Goal: Task Accomplishment & Management: Manage account settings

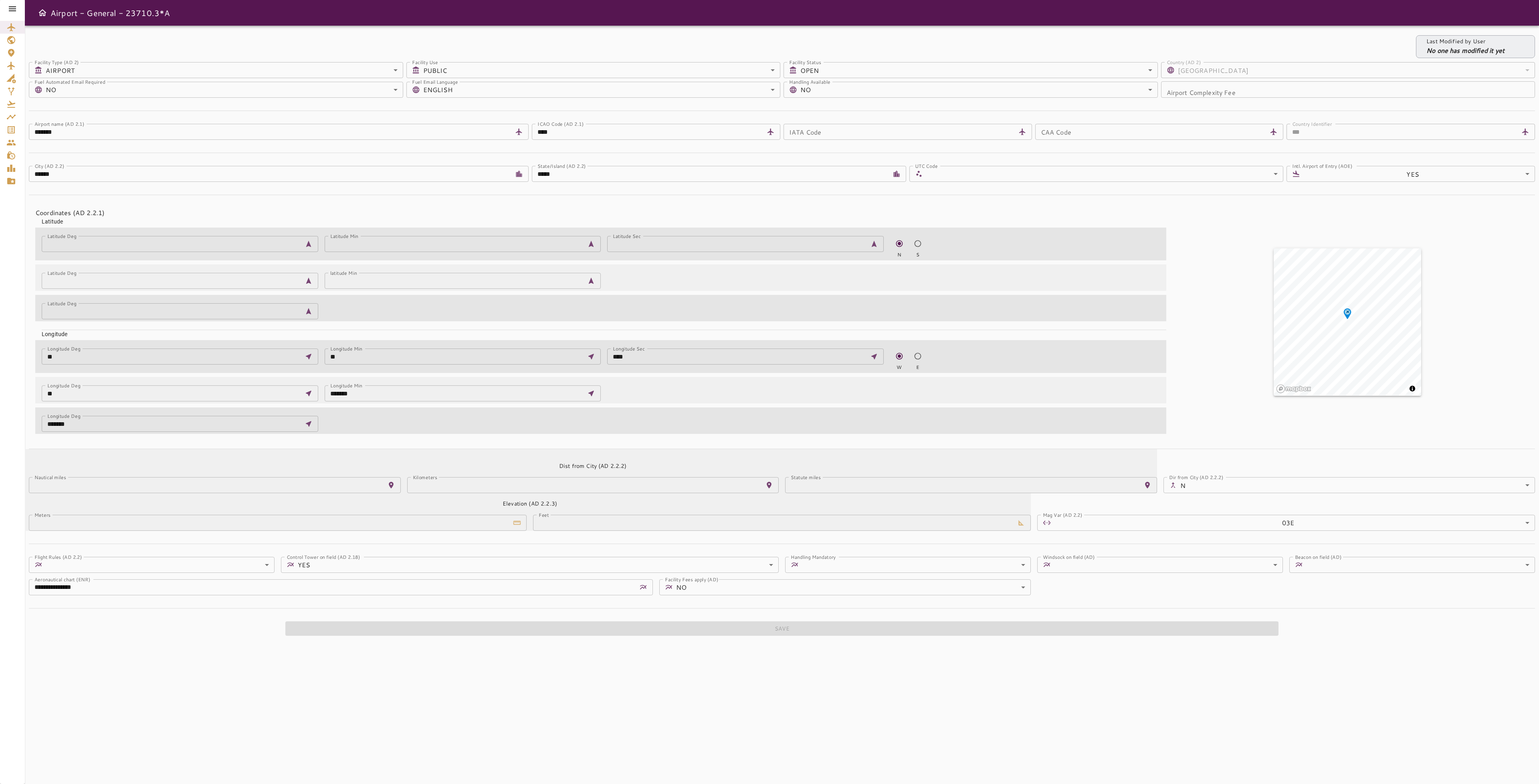
click at [11, 10] on icon at bounding box center [12, 8] width 10 height 10
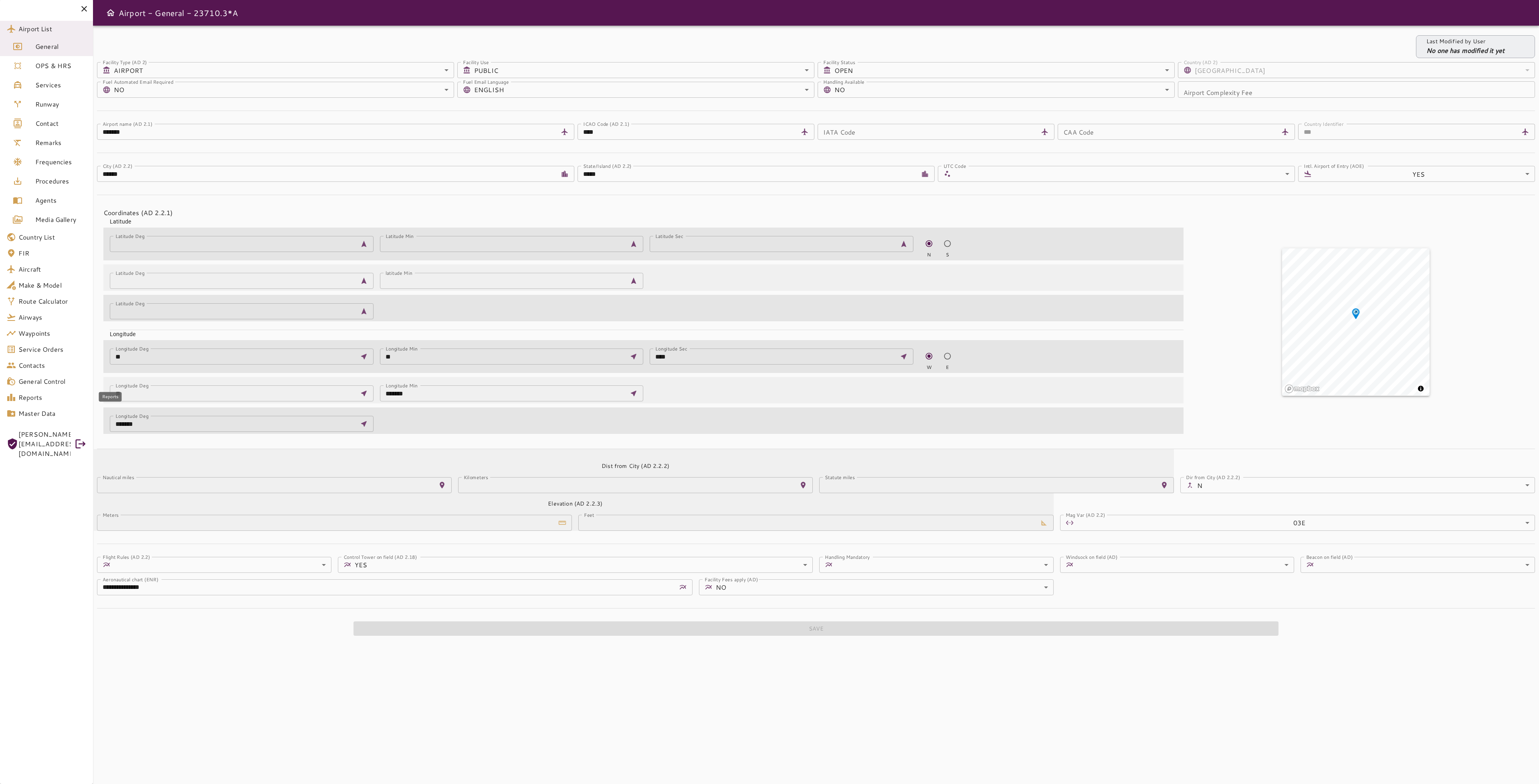
click at [42, 396] on span "Reports" at bounding box center [53, 397] width 68 height 10
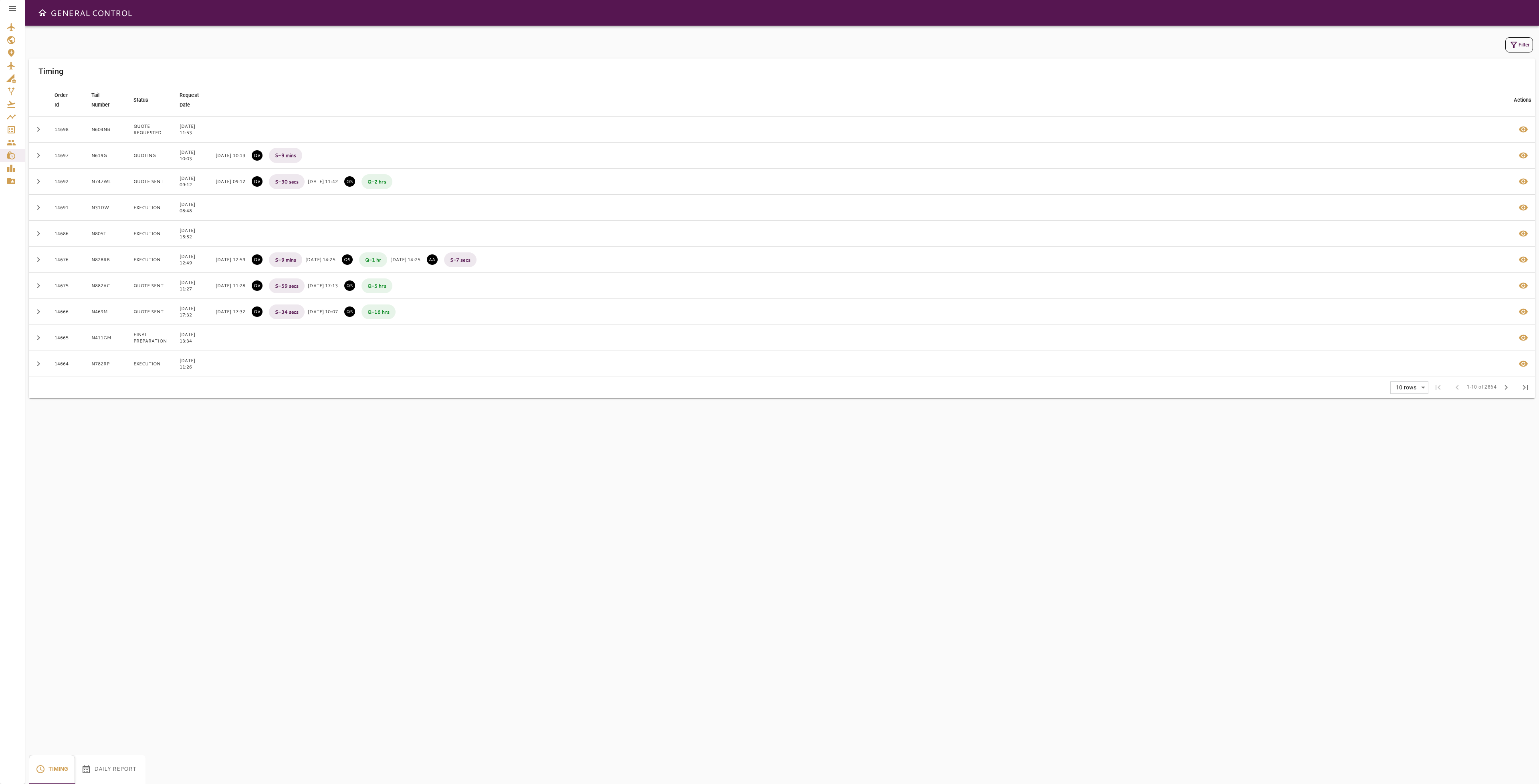
click at [1302, 60] on div "Timing" at bounding box center [782, 71] width 1506 height 25
click at [13, 10] on icon at bounding box center [12, 8] width 10 height 10
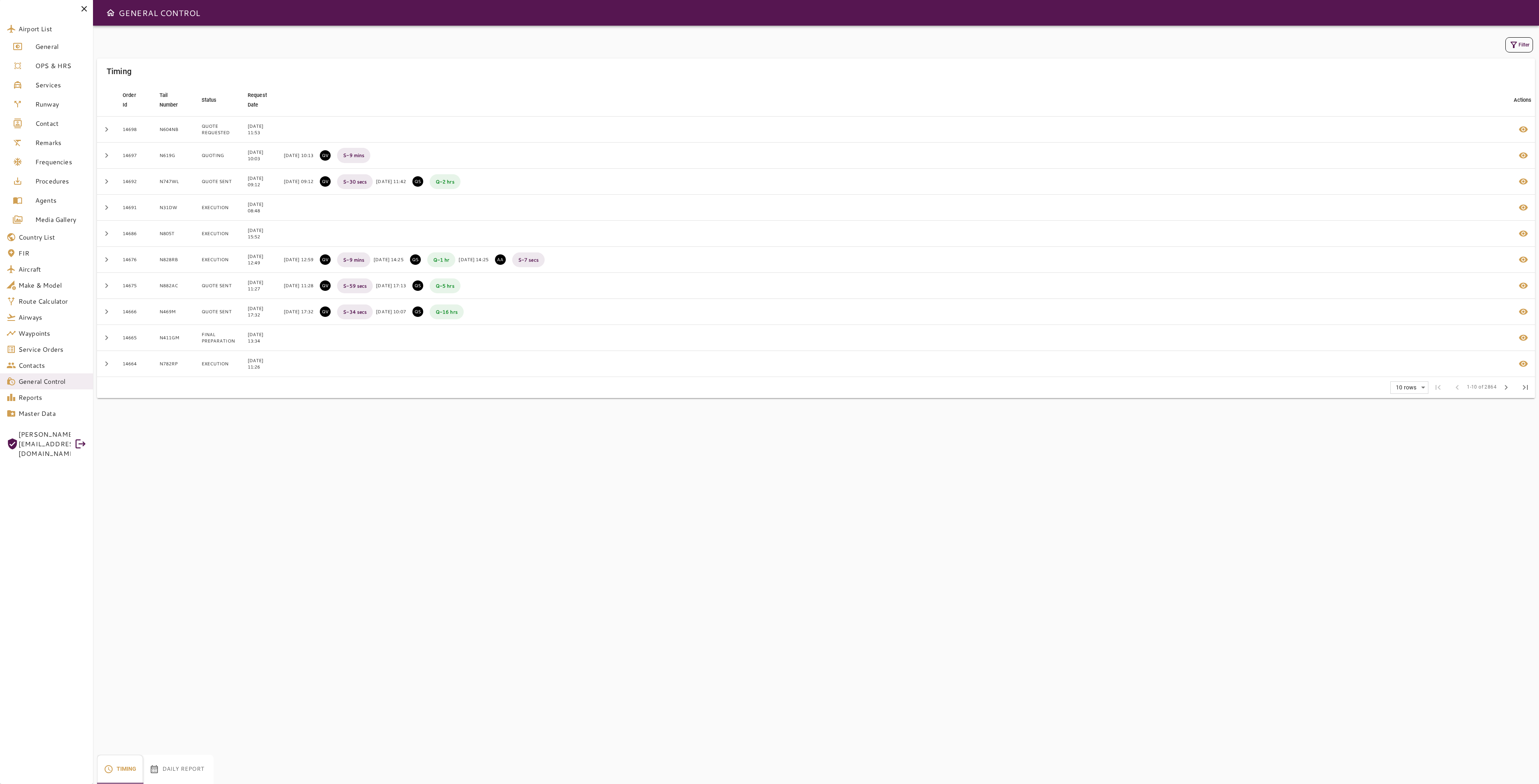
click at [177, 771] on button "Daily Report" at bounding box center [176, 769] width 67 height 29
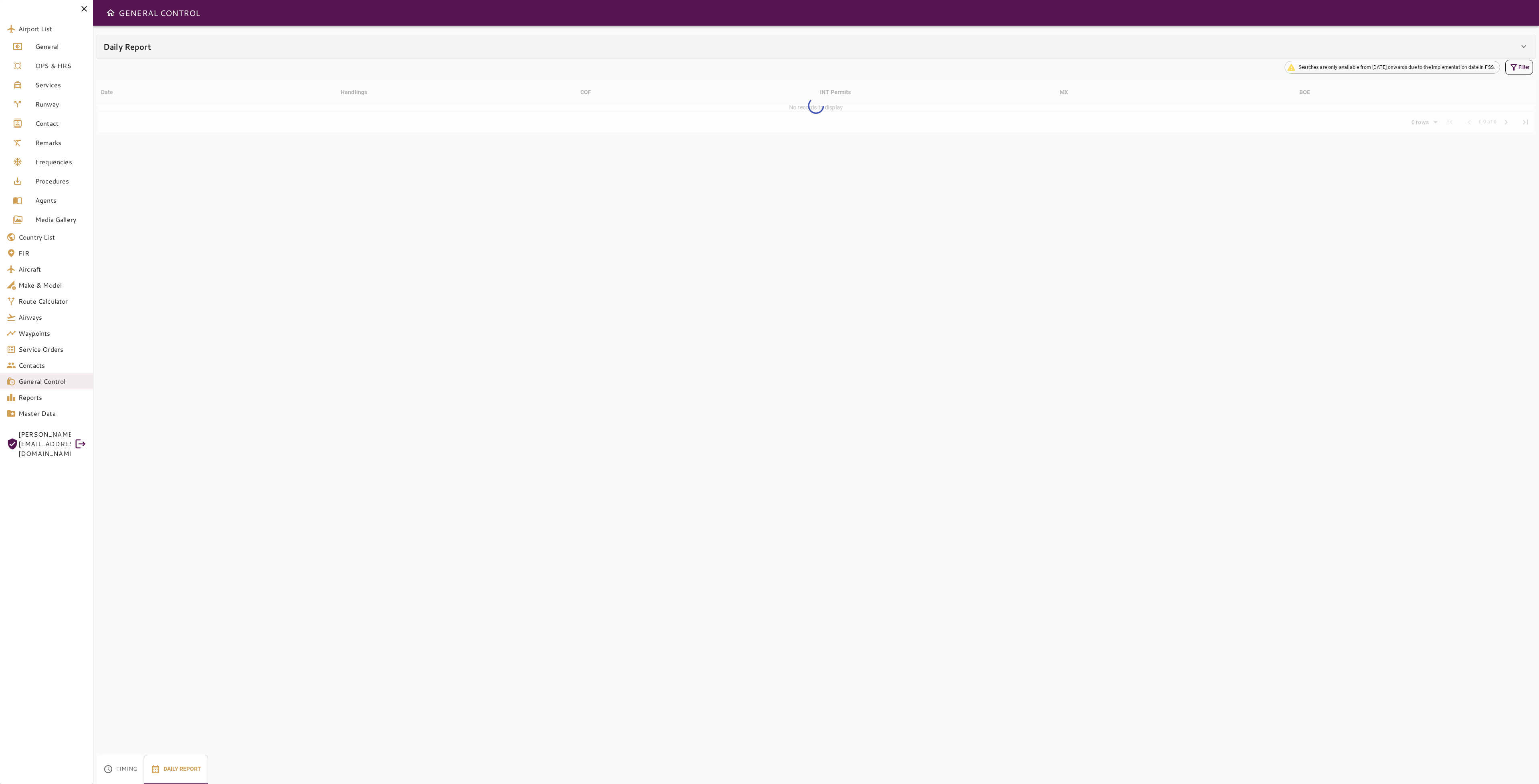
type input "**"
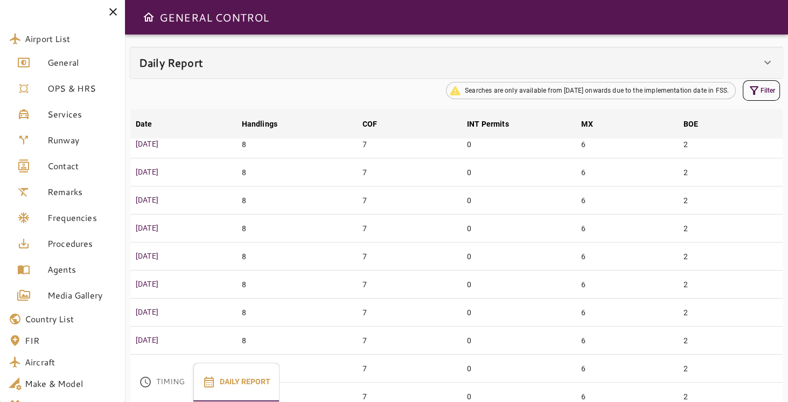
click at [772, 58] on icon at bounding box center [767, 62] width 13 height 13
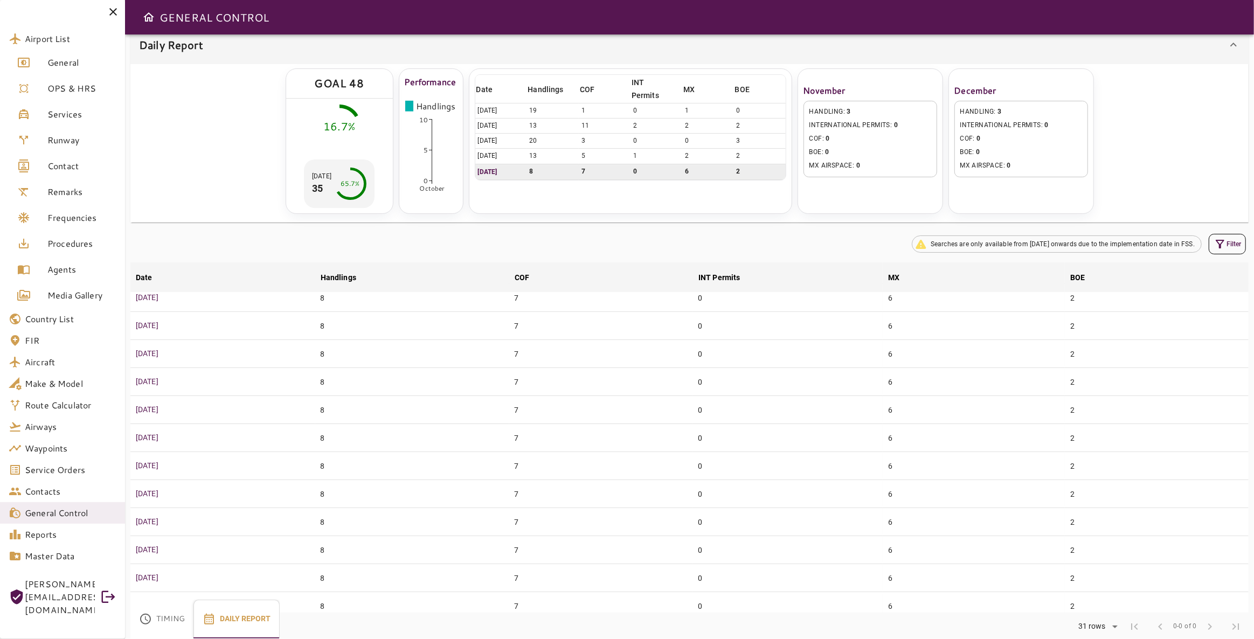
scroll to position [540, 0]
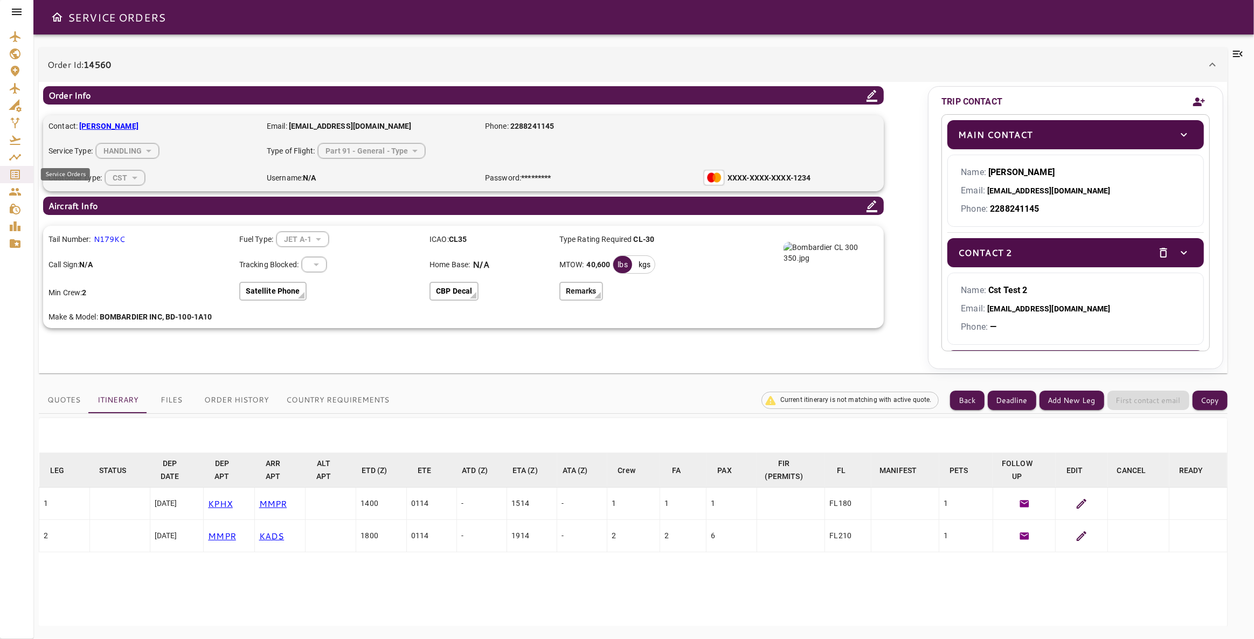
click at [11, 172] on icon "Service Orders" at bounding box center [15, 175] width 10 height 10
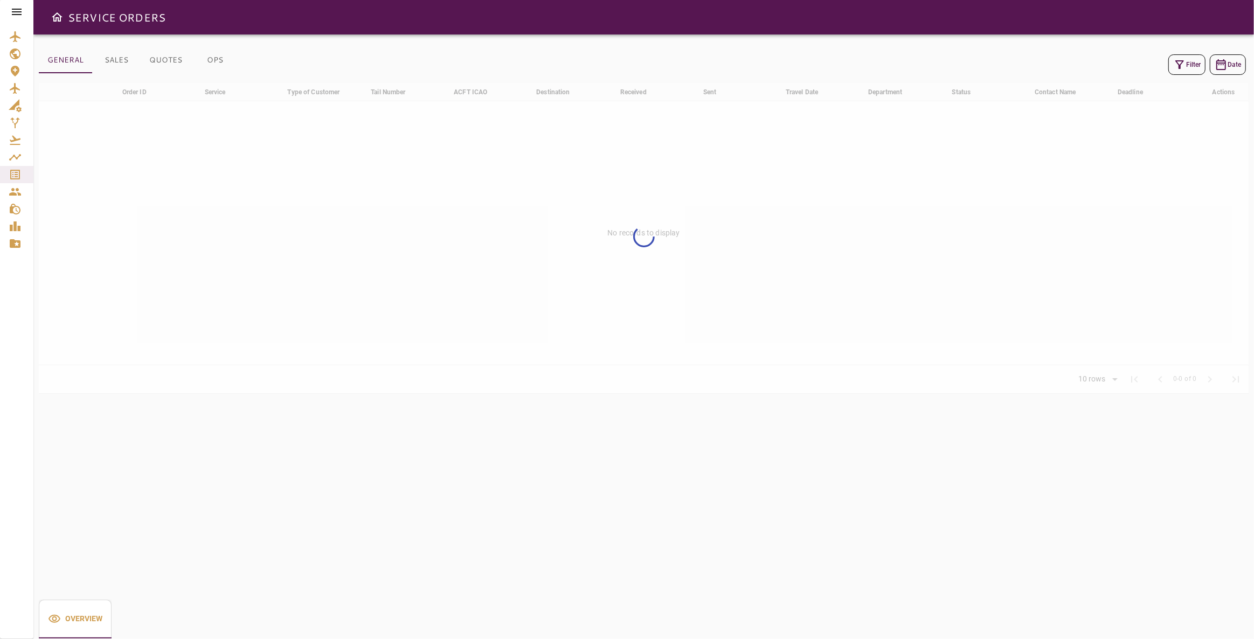
click at [788, 67] on icon "button" at bounding box center [1179, 64] width 9 height 9
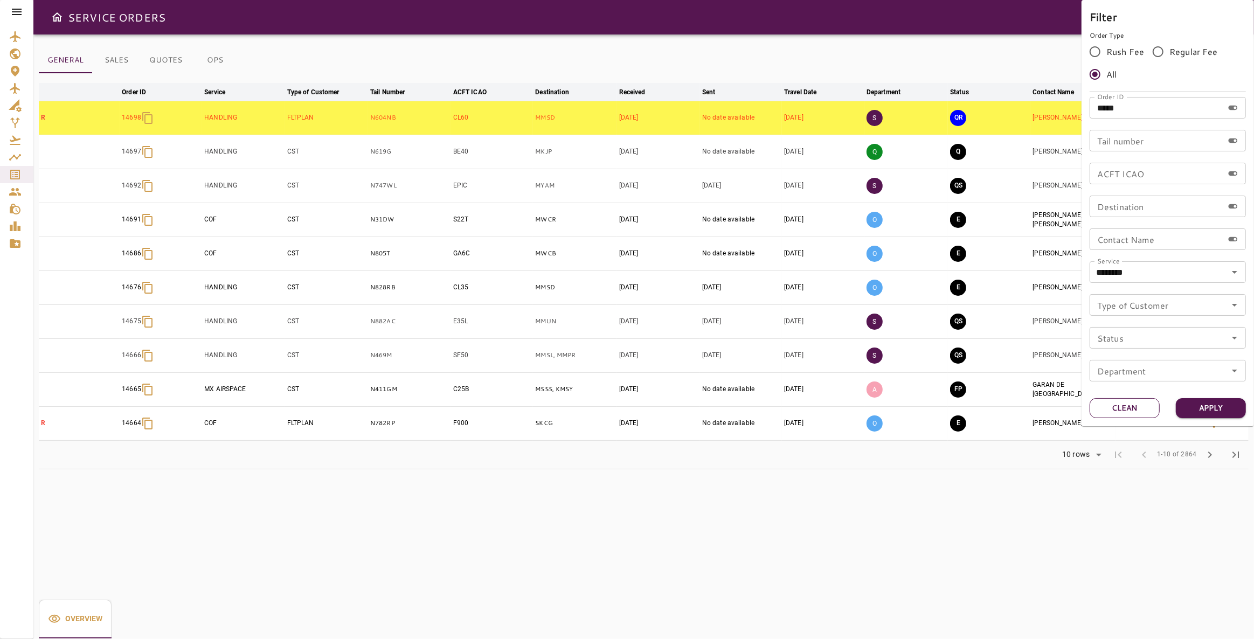
click at [788, 401] on button "Clean" at bounding box center [1124, 408] width 70 height 20
click at [788, 136] on input "Tail number" at bounding box center [1156, 141] width 134 height 22
type input "******"
click at [788, 401] on button "Apply" at bounding box center [1210, 408] width 70 height 20
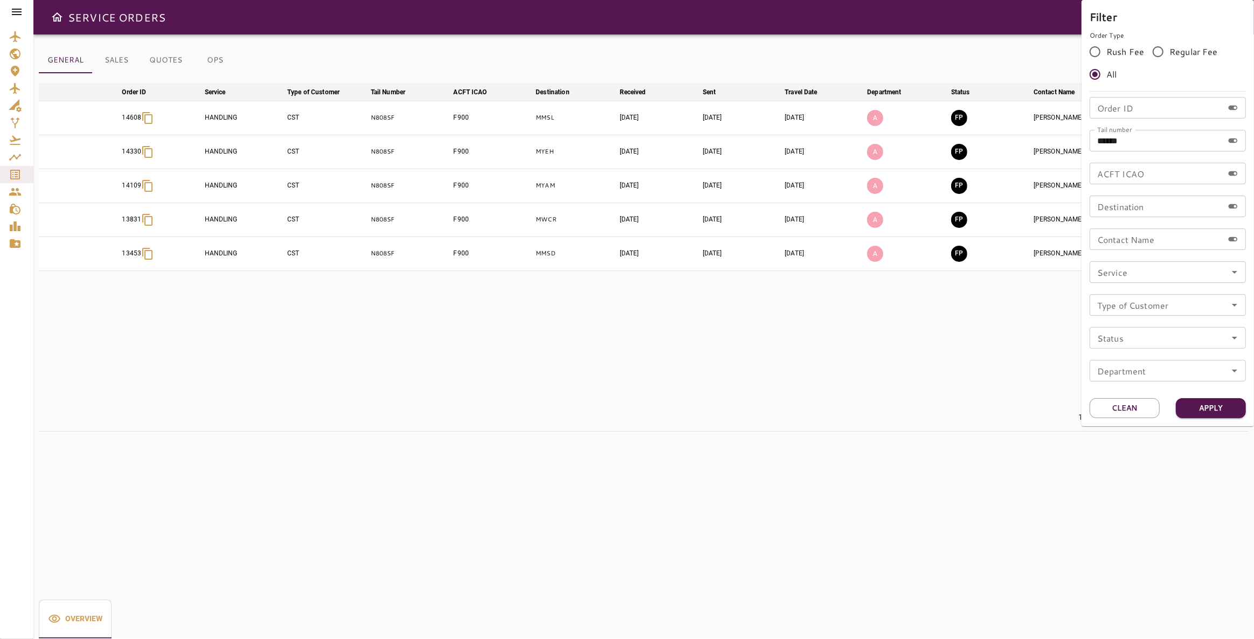
click at [788, 401] on div at bounding box center [627, 319] width 1254 height 639
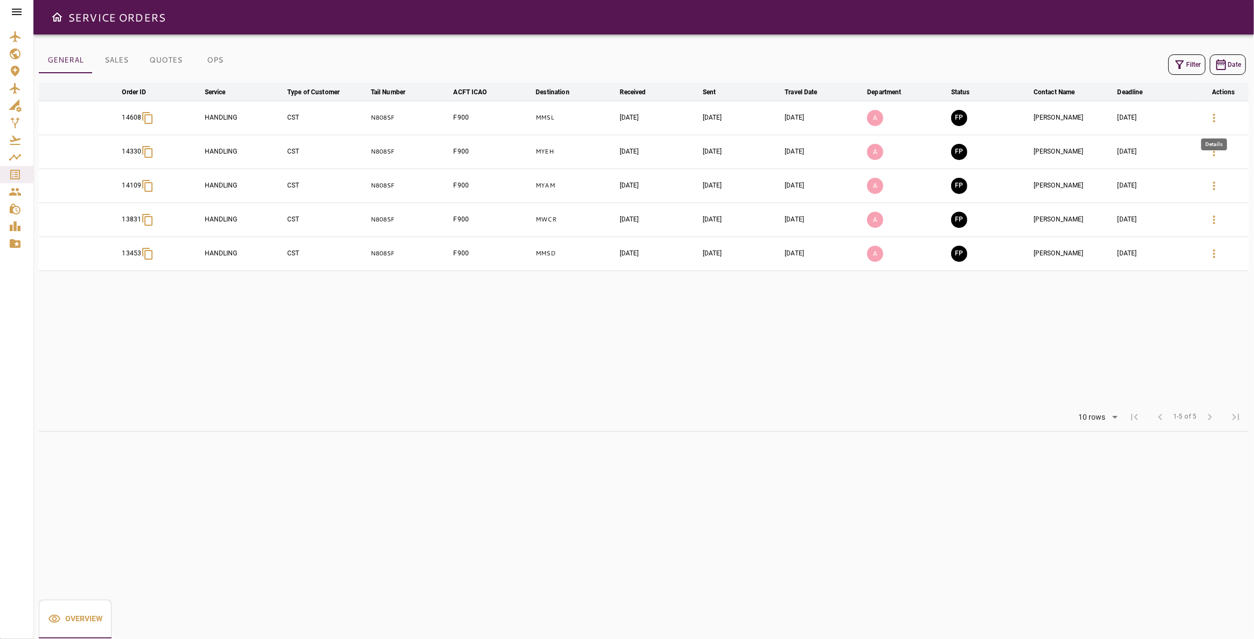
click at [788, 117] on icon "button" at bounding box center [1213, 118] width 13 height 13
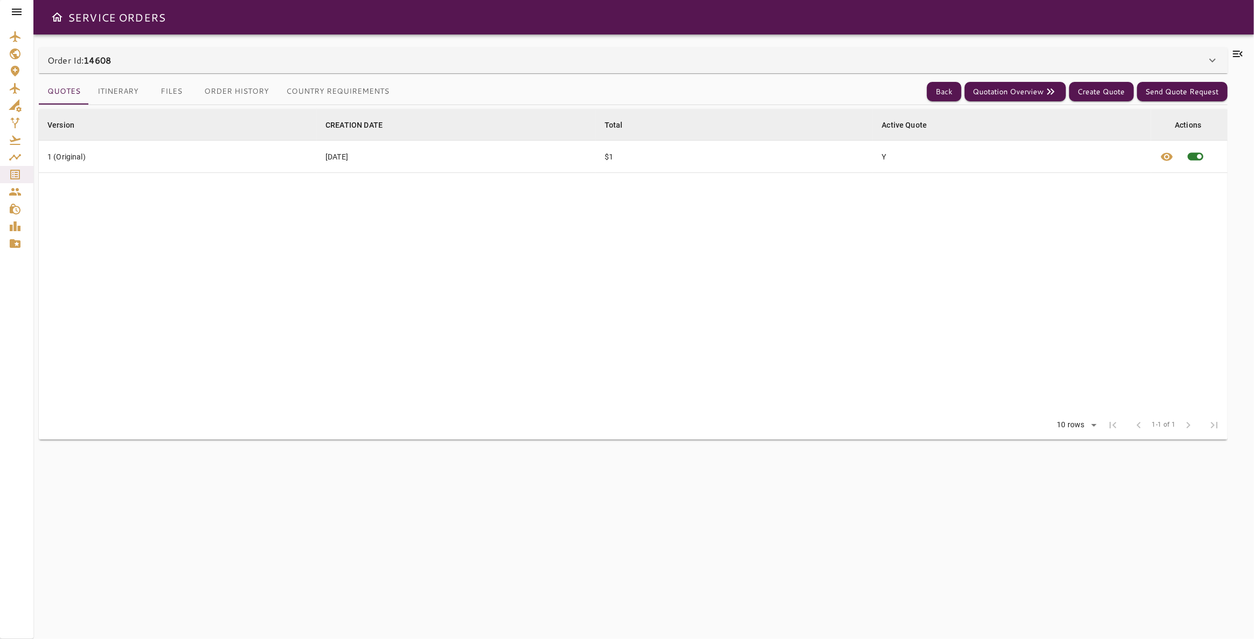
click at [788, 51] on icon at bounding box center [1238, 54] width 10 height 6
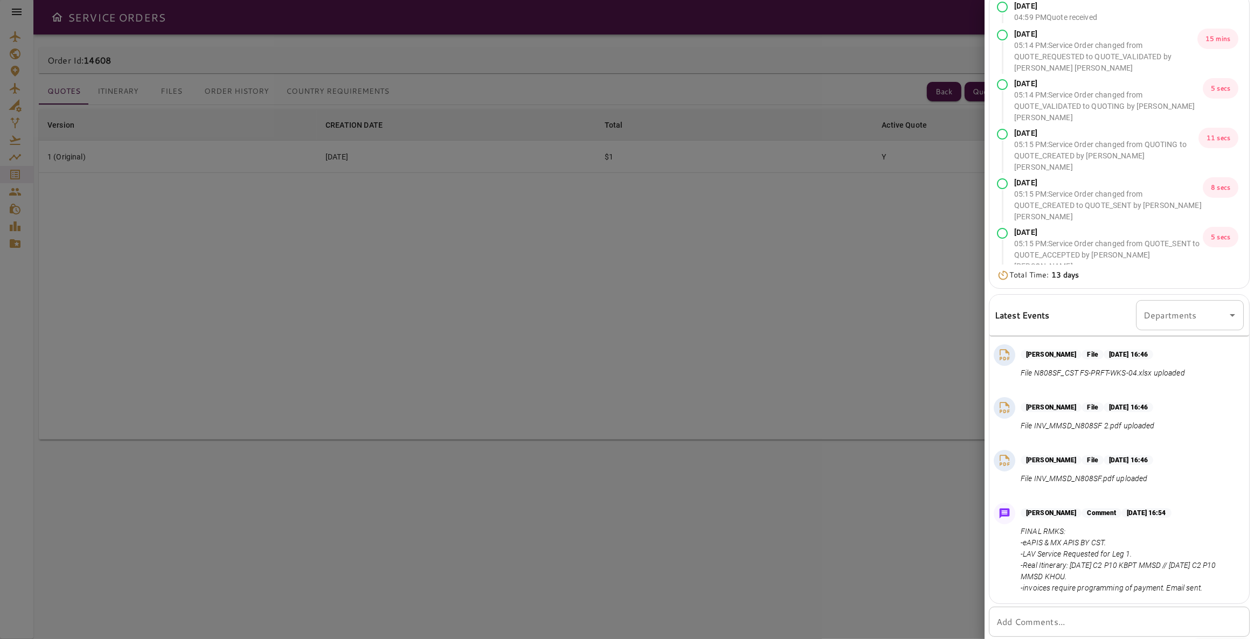
scroll to position [50, 0]
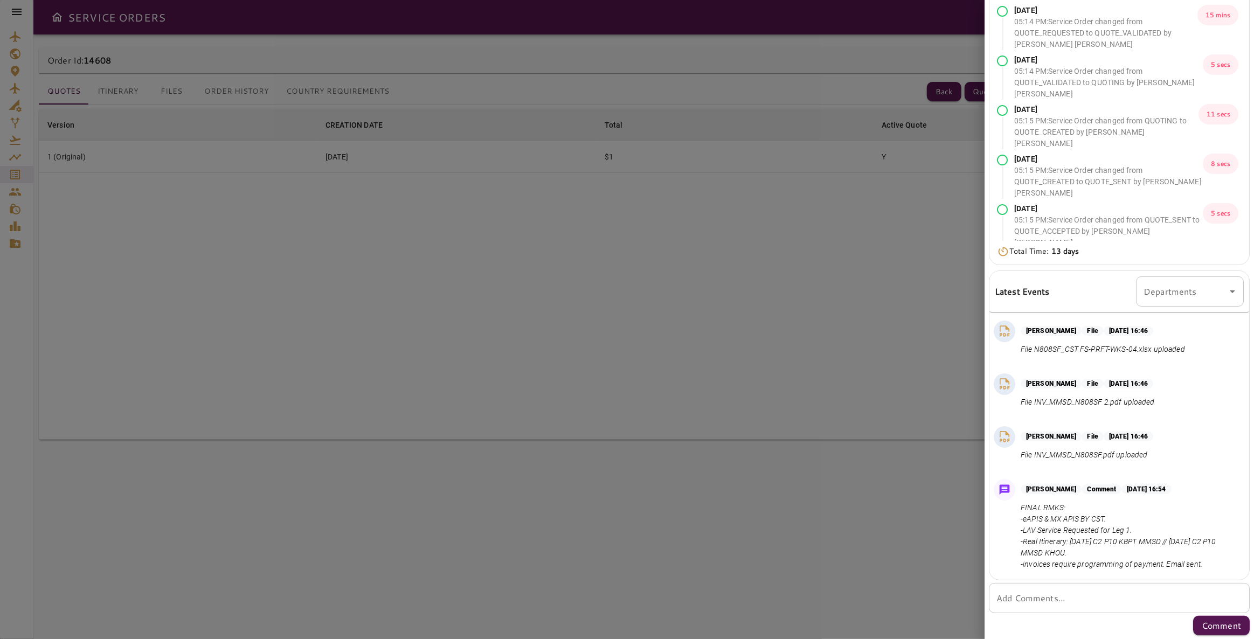
drag, startPoint x: 779, startPoint y: 452, endPoint x: 801, endPoint y: 405, distance: 52.3
click at [776, 401] on div at bounding box center [627, 319] width 1254 height 639
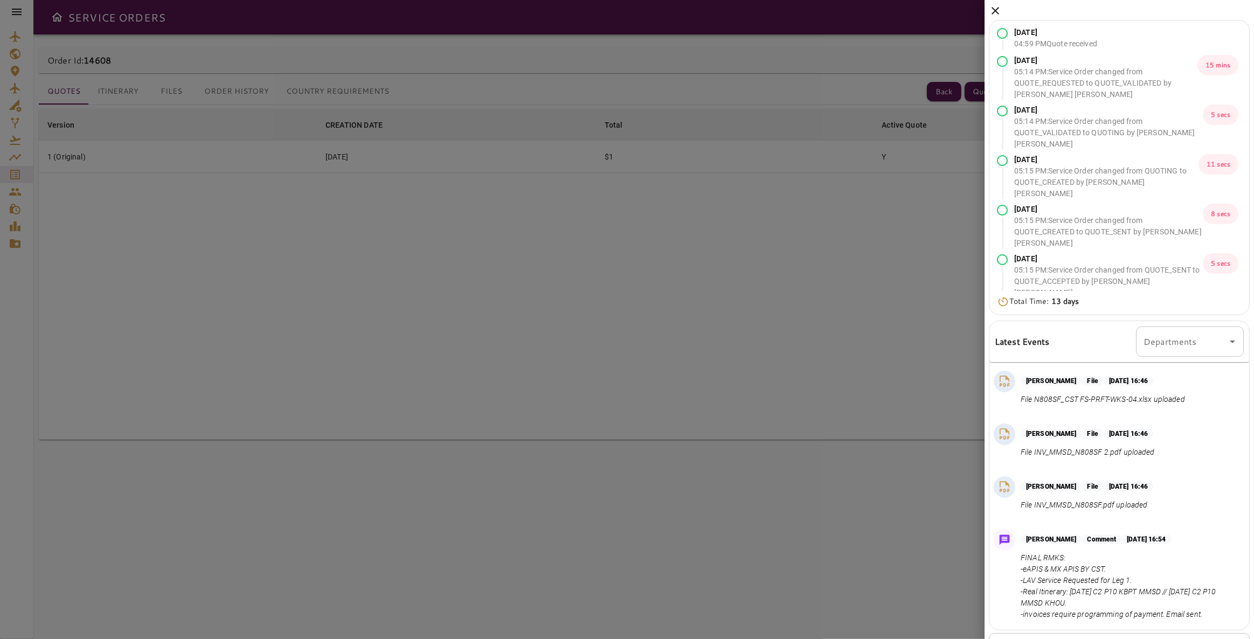
scroll to position [0, 0]
click at [788, 9] on icon at bounding box center [995, 11] width 8 height 8
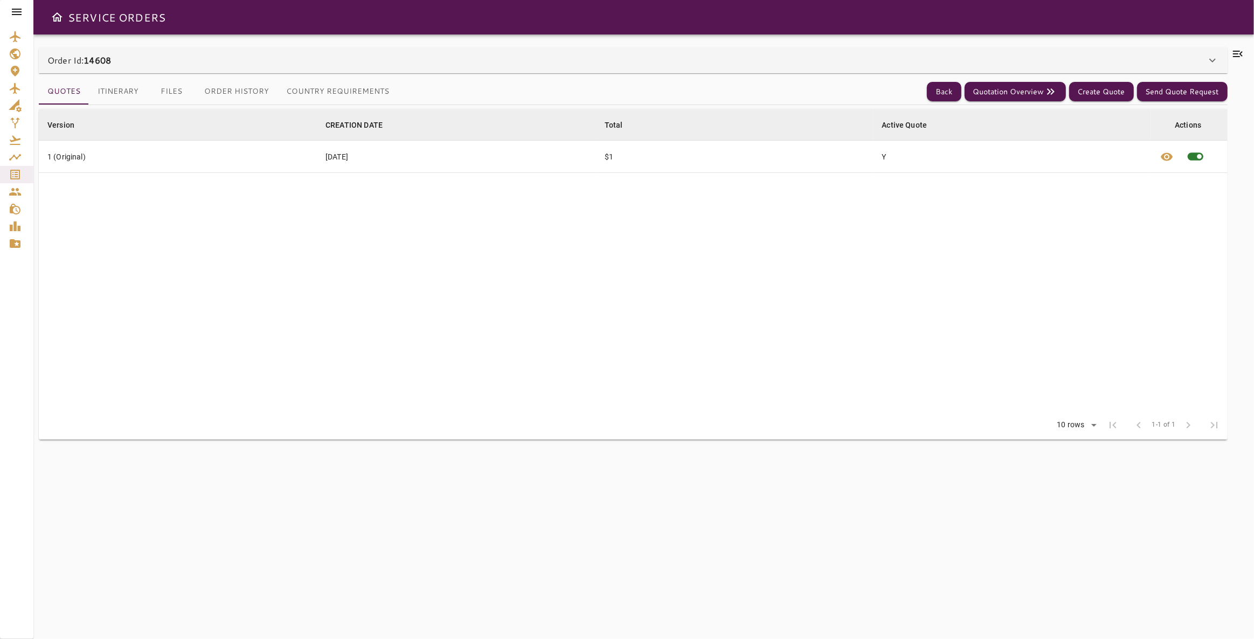
click at [180, 85] on button "Files" at bounding box center [171, 92] width 48 height 26
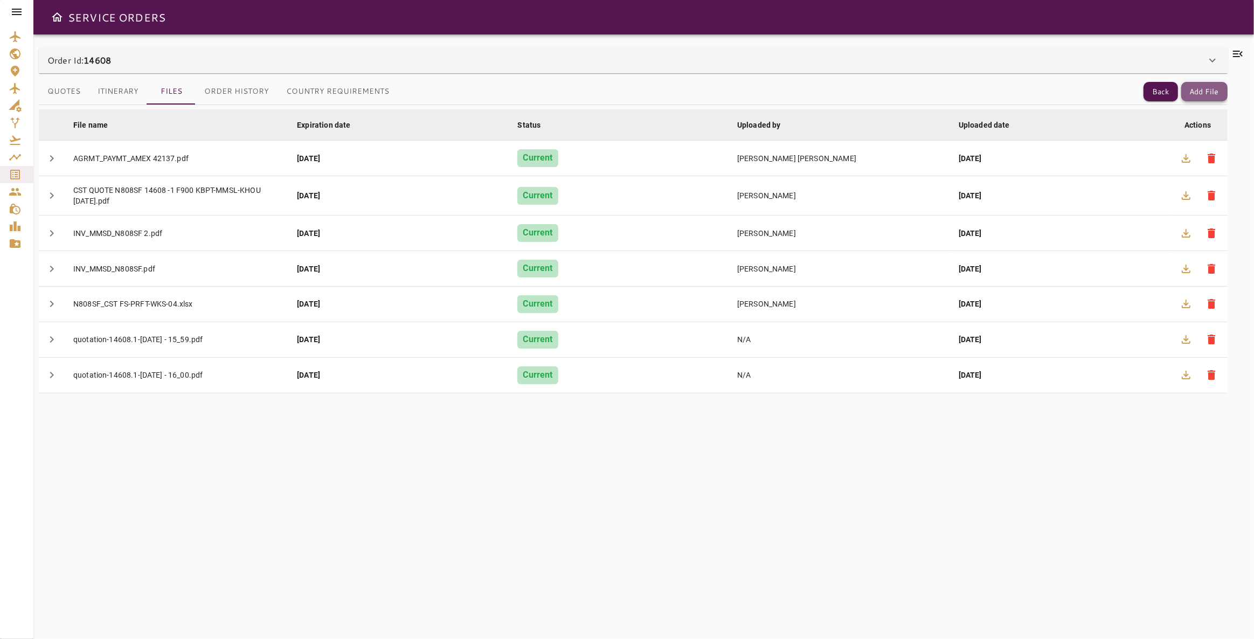
click at [788, 93] on button "Add File" at bounding box center [1204, 92] width 46 height 20
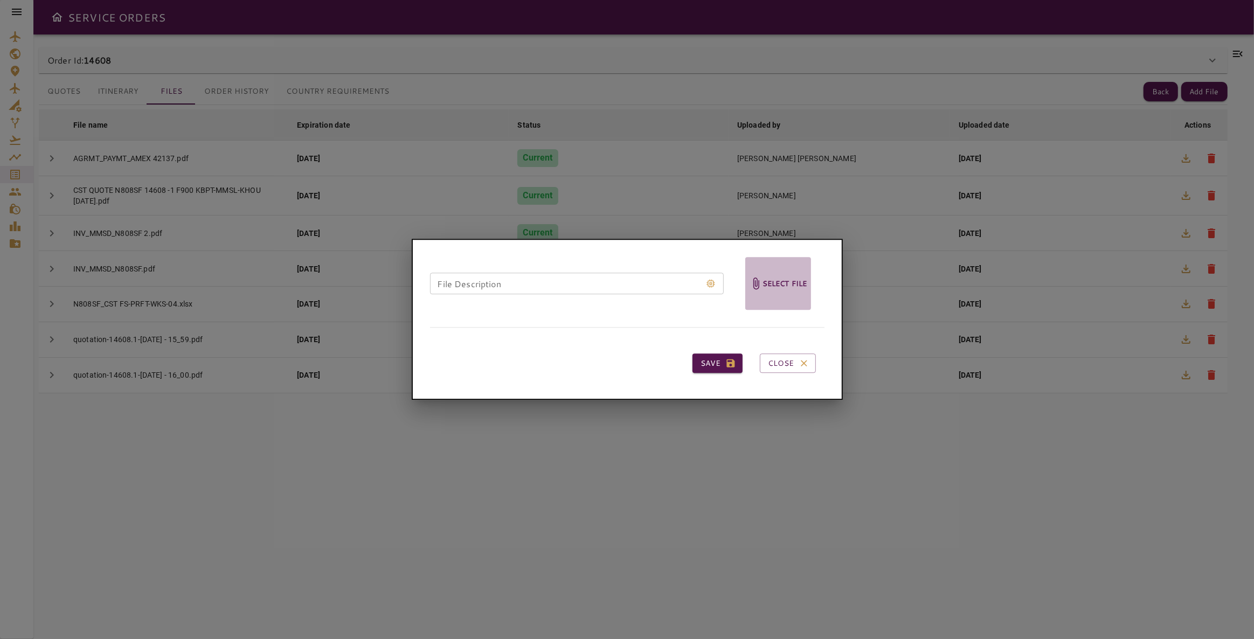
click at [786, 286] on h6 "Select file" at bounding box center [784, 283] width 45 height 12
click at [0, 0] on input "Select file" at bounding box center [0, 0] width 0 height 0
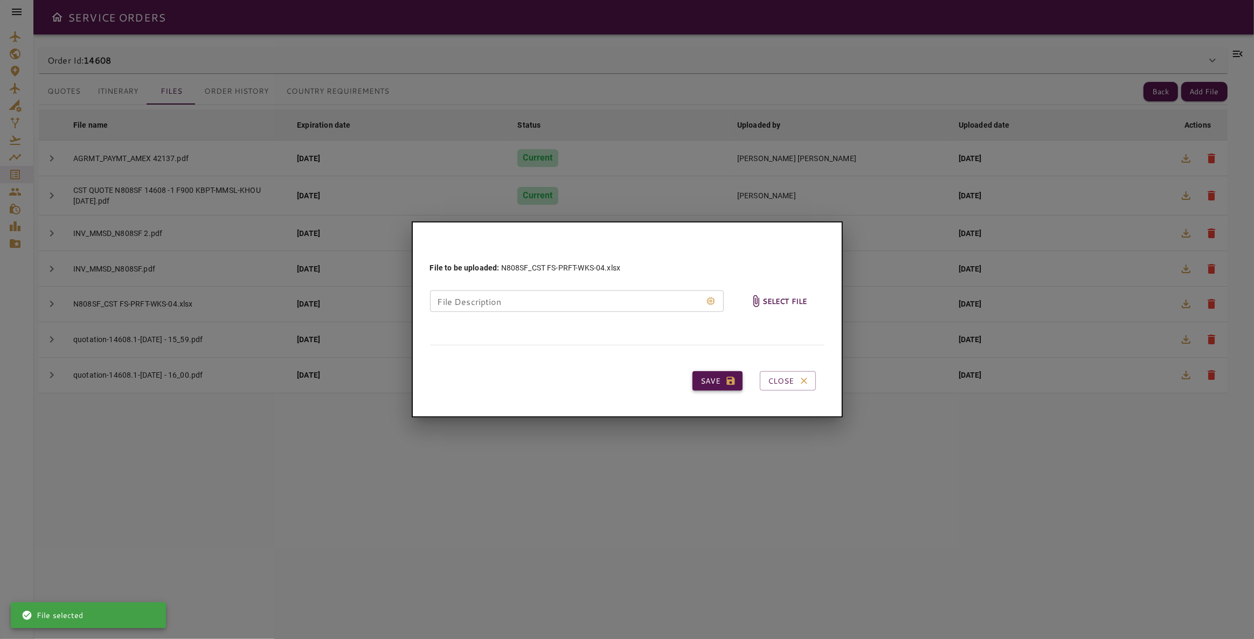
click at [714, 380] on button "Save" at bounding box center [717, 381] width 50 height 20
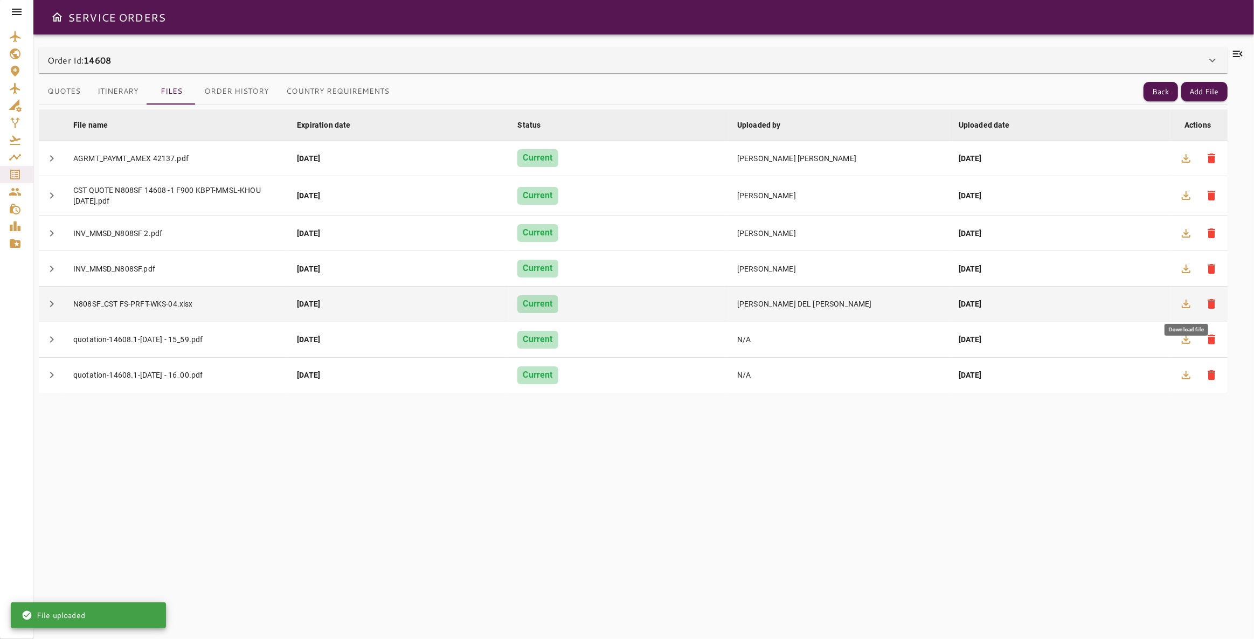
click at [788, 303] on icon "button" at bounding box center [1185, 304] width 9 height 9
